Goal: Communication & Community: Answer question/provide support

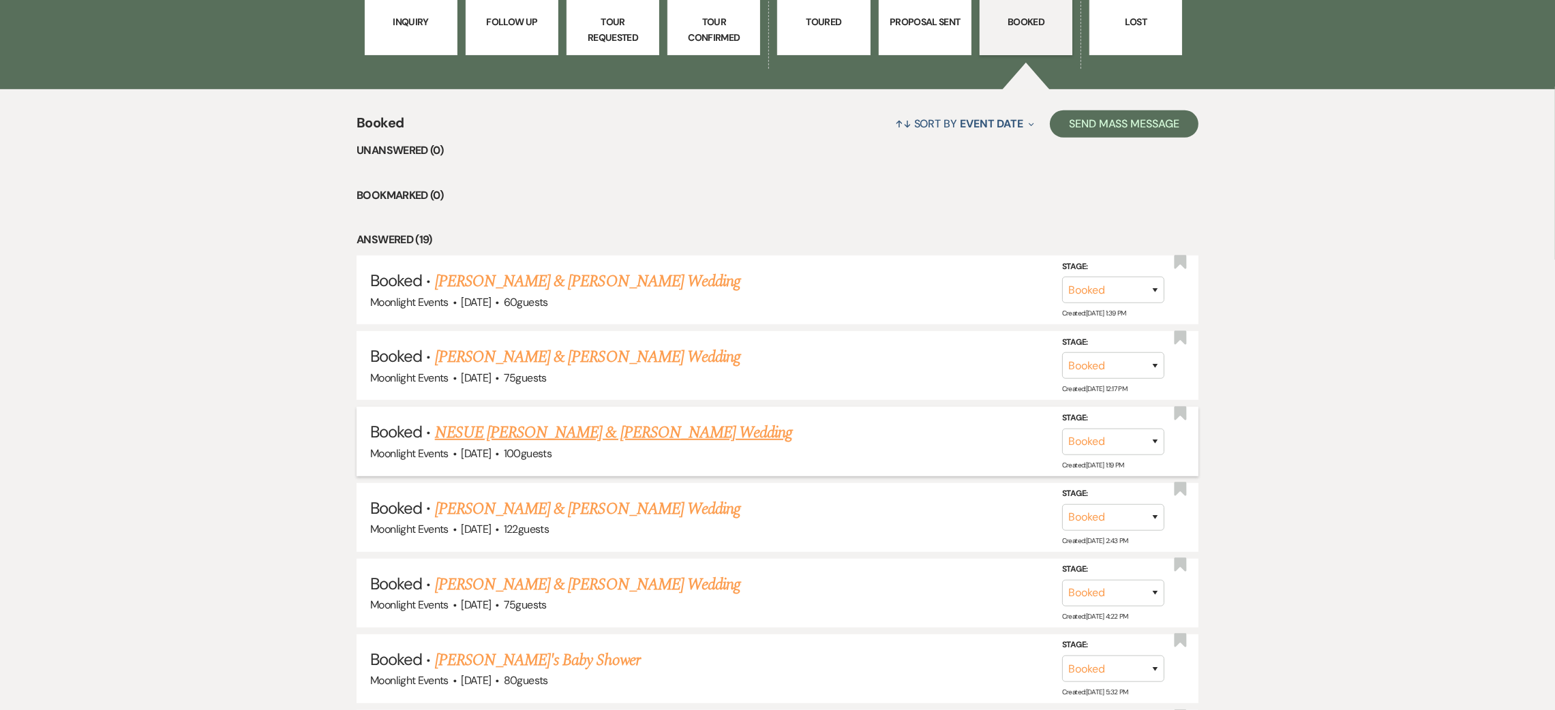
scroll to position [1226, 0]
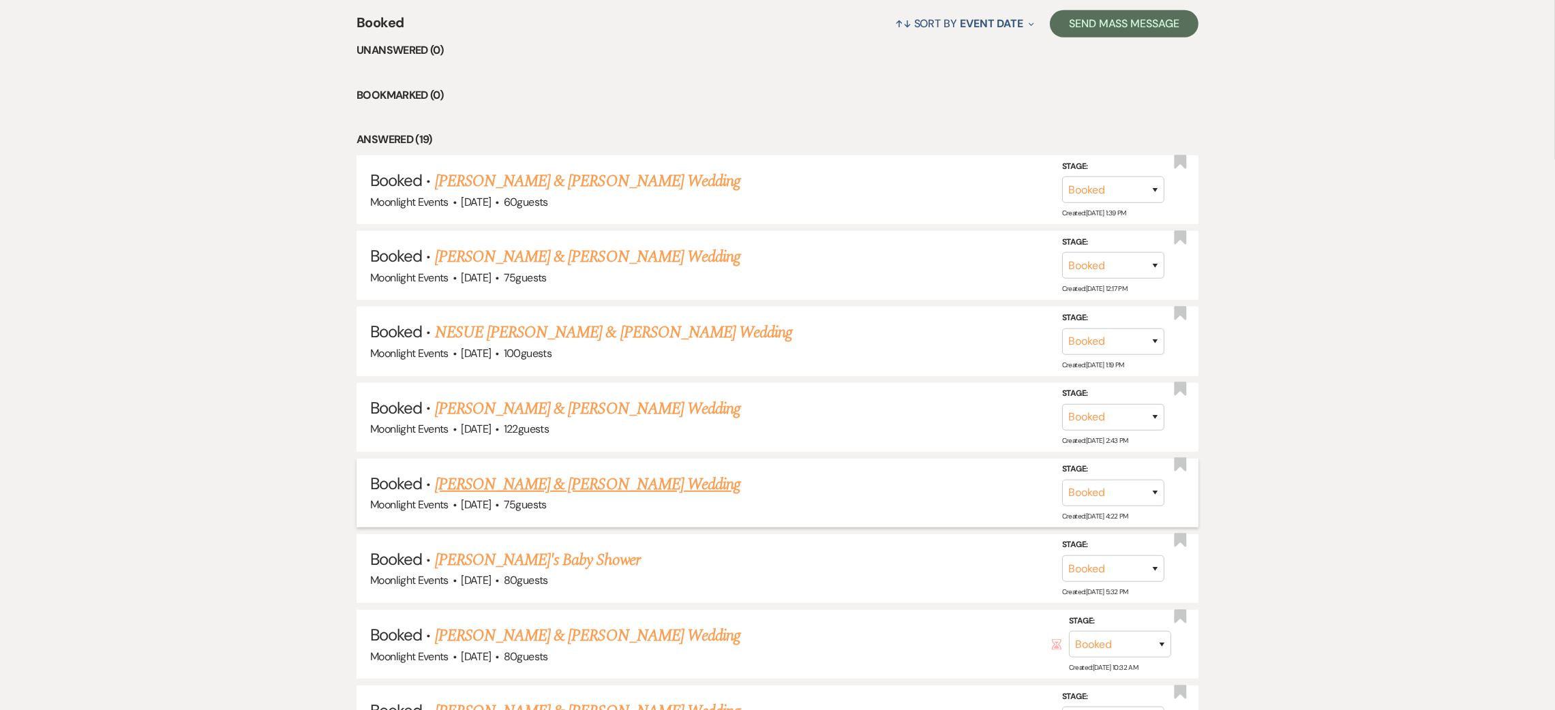
click at [543, 481] on link "[PERSON_NAME] & [PERSON_NAME] Wedding" at bounding box center [587, 484] width 305 height 25
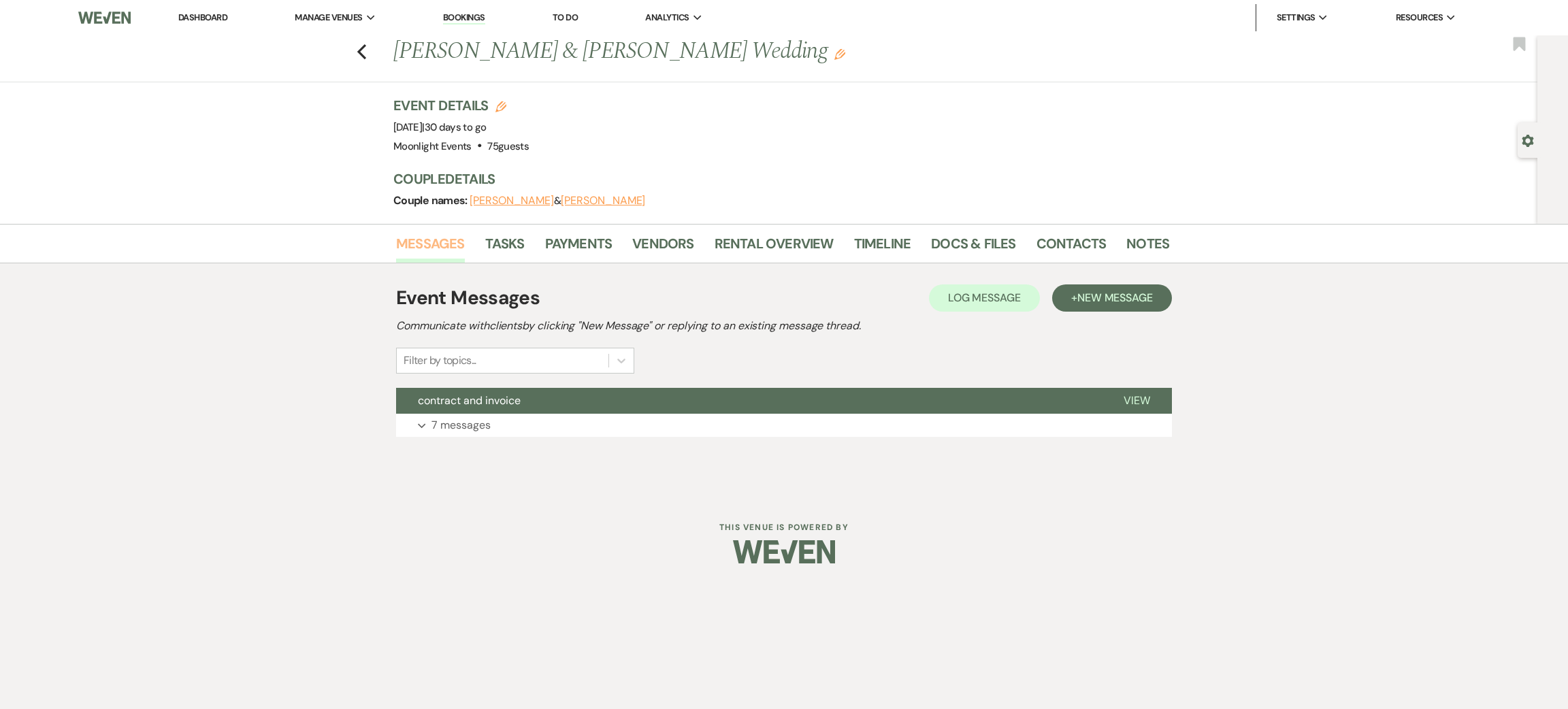
click at [439, 251] on link "Messages" at bounding box center [430, 248] width 69 height 30
click at [516, 434] on button "Expand 7 messages" at bounding box center [784, 424] width 776 height 23
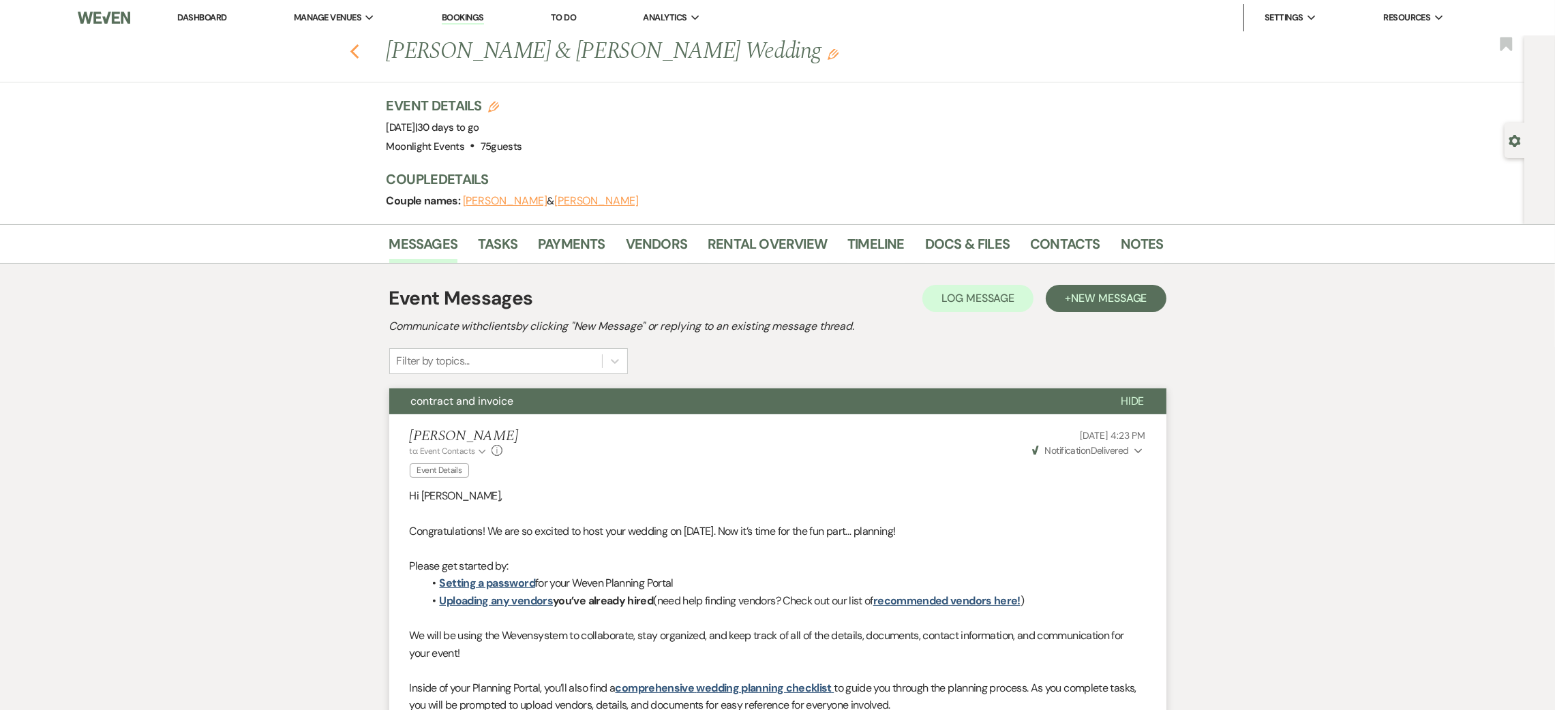
click at [360, 48] on icon "Previous" at bounding box center [355, 52] width 10 height 16
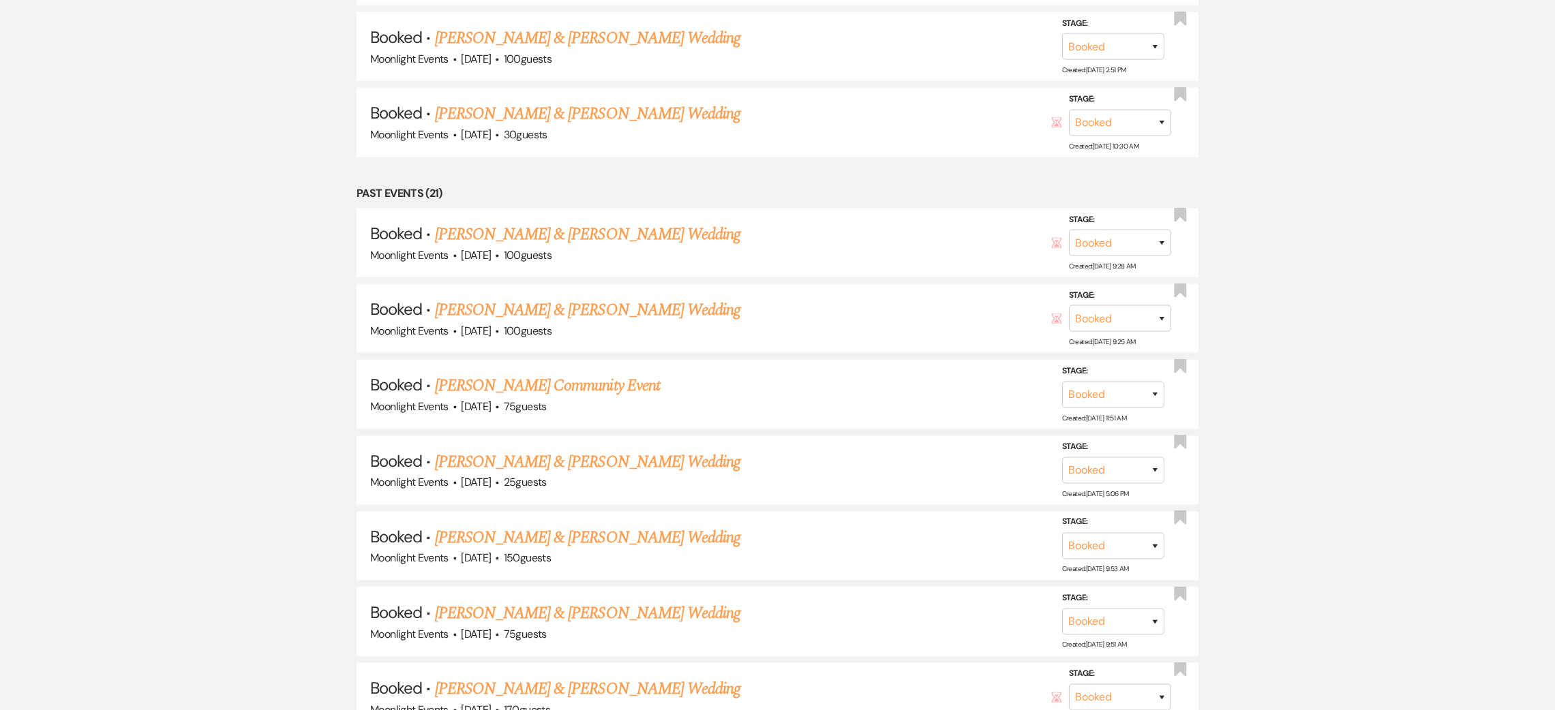
scroll to position [2760, 0]
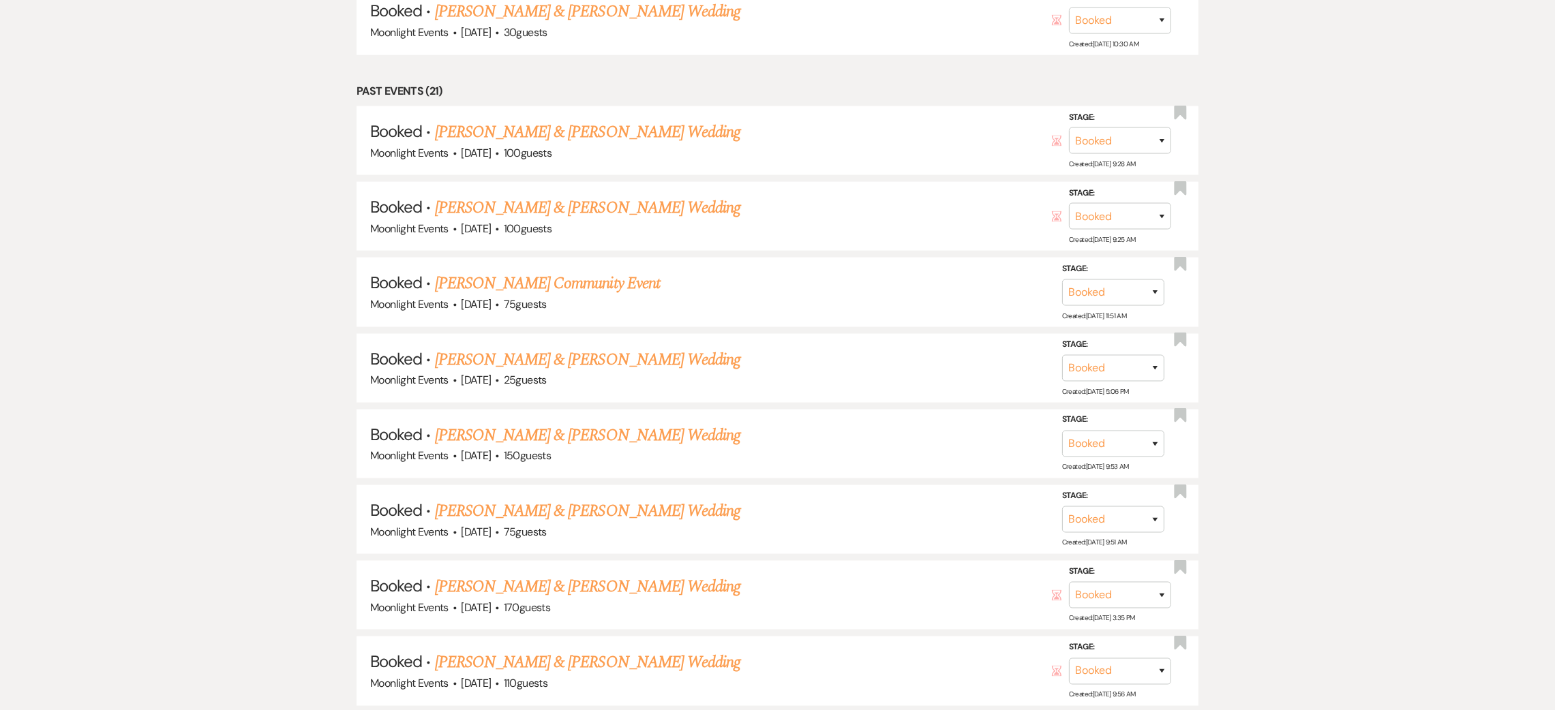
drag, startPoint x: 635, startPoint y: 457, endPoint x: 287, endPoint y: 591, distance: 372.4
click at [287, 591] on div "Booked ↑↓ Sort By Event Date Expand Send Mass Message Unanswered (0) Bookmarked…" at bounding box center [777, 84] width 1555 height 3259
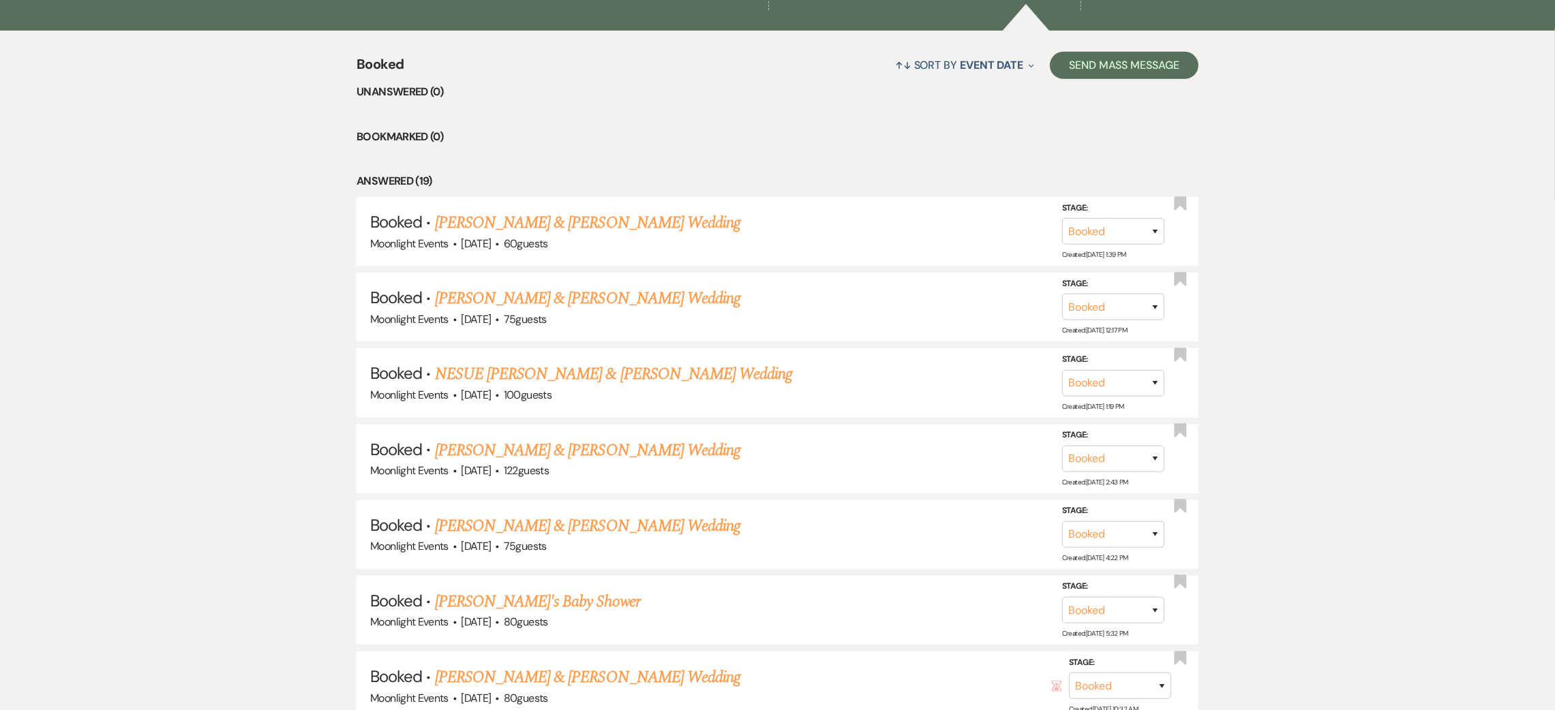
scroll to position [1124, 0]
